Goal: Transaction & Acquisition: Purchase product/service

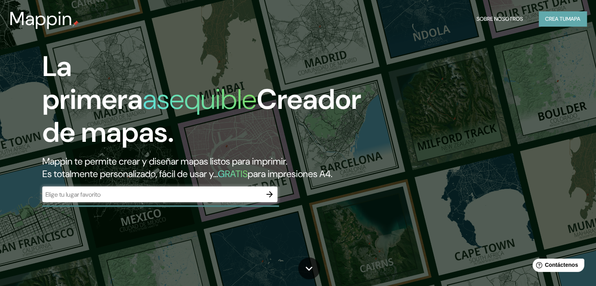
click at [566, 18] on font "mapa" at bounding box center [573, 18] width 14 height 7
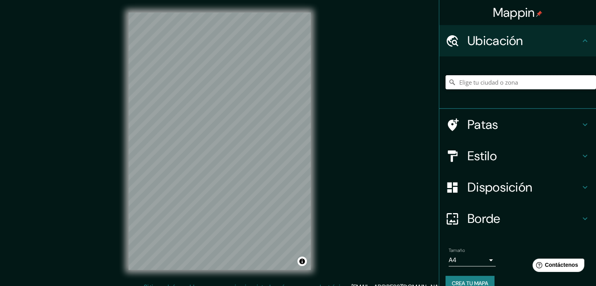
click at [484, 82] on input "Elige tu ciudad o zona" at bounding box center [520, 82] width 150 height 14
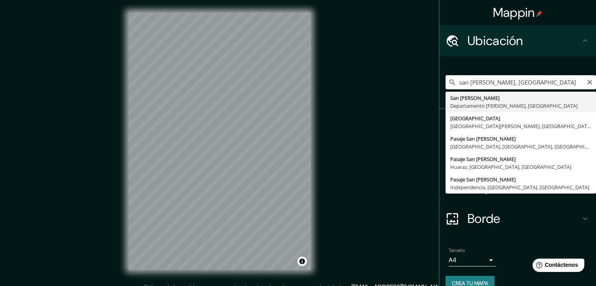
type input "[GEOGRAPHIC_DATA][PERSON_NAME], [GEOGRAPHIC_DATA][PERSON_NAME], [GEOGRAPHIC_DAT…"
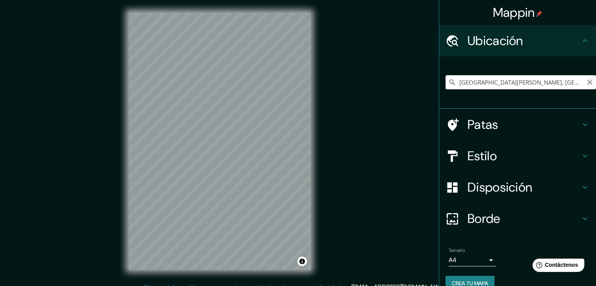
click at [587, 81] on icon "Claro" at bounding box center [589, 82] width 5 height 5
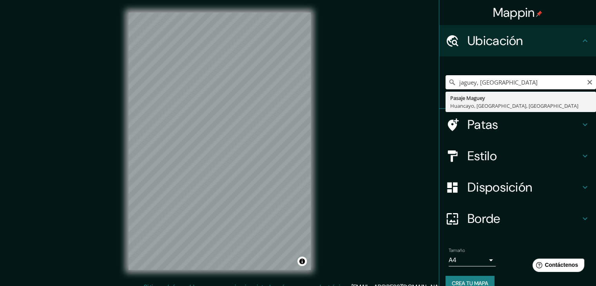
drag, startPoint x: 487, startPoint y: 86, endPoint x: 473, endPoint y: 87, distance: 13.7
click at [473, 87] on input "jaguey, [GEOGRAPHIC_DATA]" at bounding box center [520, 82] width 150 height 14
drag, startPoint x: 499, startPoint y: 84, endPoint x: 453, endPoint y: 84, distance: 46.6
click at [453, 84] on input "jaguey, [GEOGRAPHIC_DATA]" at bounding box center [520, 82] width 150 height 14
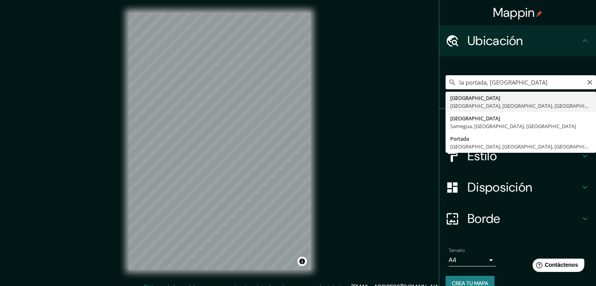
drag, startPoint x: 489, startPoint y: 80, endPoint x: 483, endPoint y: 80, distance: 5.1
click at [483, 80] on input "la portada, [GEOGRAPHIC_DATA]" at bounding box center [520, 82] width 150 height 14
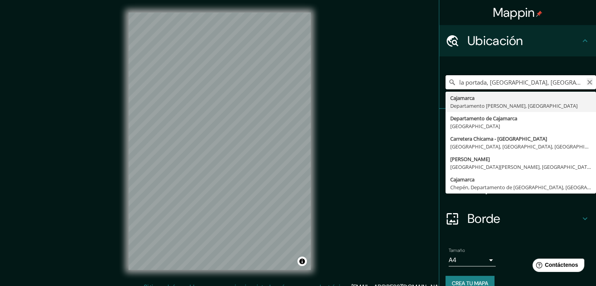
type input "la portada, [GEOGRAPHIC_DATA], [GEOGRAPHIC_DATA]"
click at [587, 83] on icon "Claro" at bounding box center [590, 82] width 6 height 6
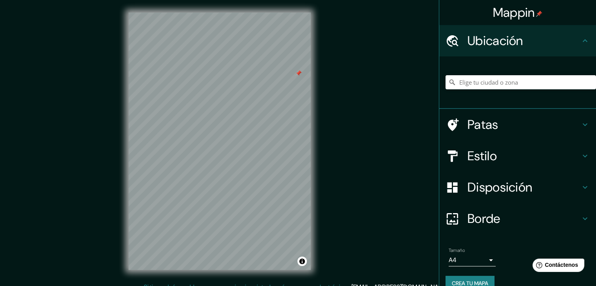
click at [453, 37] on div at bounding box center [456, 41] width 22 height 14
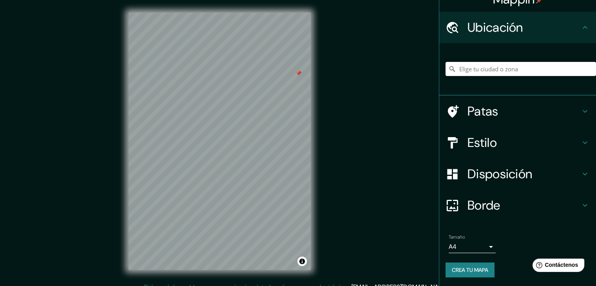
scroll to position [14, 0]
click at [487, 75] on input "Elige tu ciudad o zona" at bounding box center [520, 69] width 150 height 14
click at [487, 72] on input "Elige tu ciudad o zona" at bounding box center [520, 69] width 150 height 14
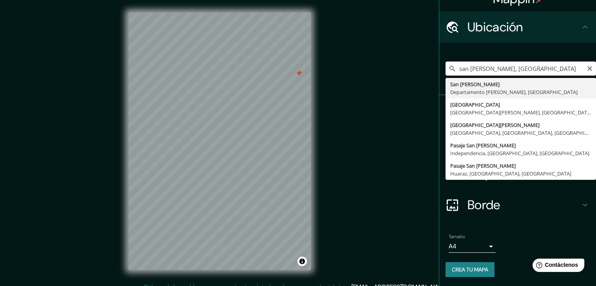
type input "[GEOGRAPHIC_DATA][PERSON_NAME], [GEOGRAPHIC_DATA][PERSON_NAME], [GEOGRAPHIC_DAT…"
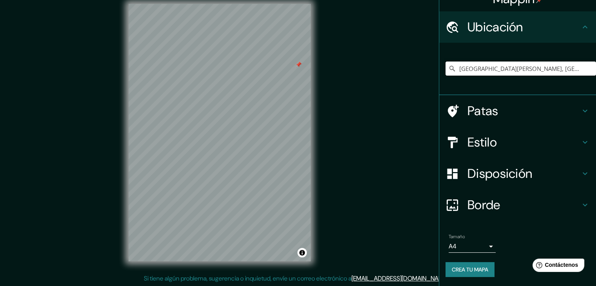
scroll to position [9, 0]
click at [230, 45] on div at bounding box center [231, 43] width 6 height 6
click at [482, 248] on body "Mappin Ubicación [GEOGRAPHIC_DATA][PERSON_NAME], [GEOGRAPHIC_DATA][PERSON_NAME]…" at bounding box center [298, 134] width 596 height 286
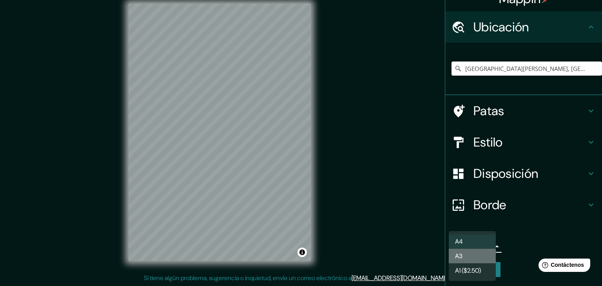
click at [473, 254] on li "A3" at bounding box center [472, 256] width 47 height 14
type input "a4"
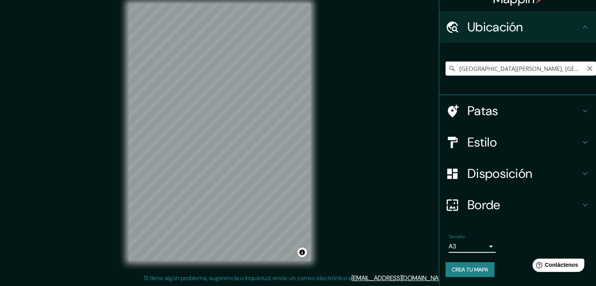
click at [587, 69] on icon "Claro" at bounding box center [590, 68] width 6 height 6
click at [521, 111] on h4 "Patas" at bounding box center [523, 111] width 113 height 16
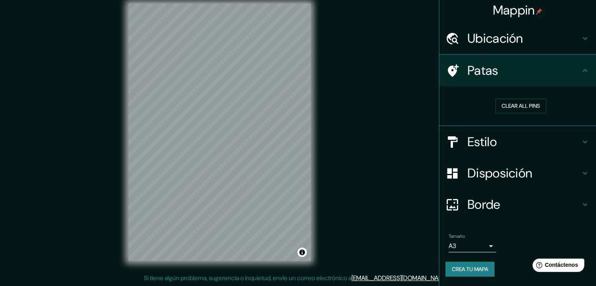
scroll to position [2, 0]
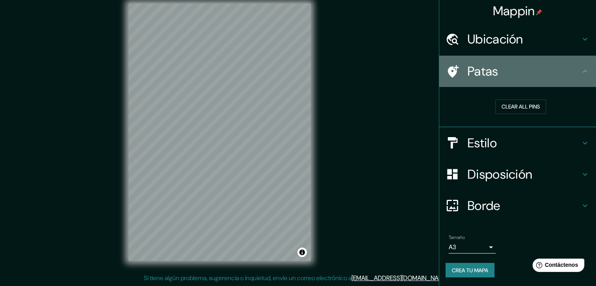
click at [575, 77] on div "Patas" at bounding box center [517, 71] width 157 height 31
